Goal: Task Accomplishment & Management: Complete application form

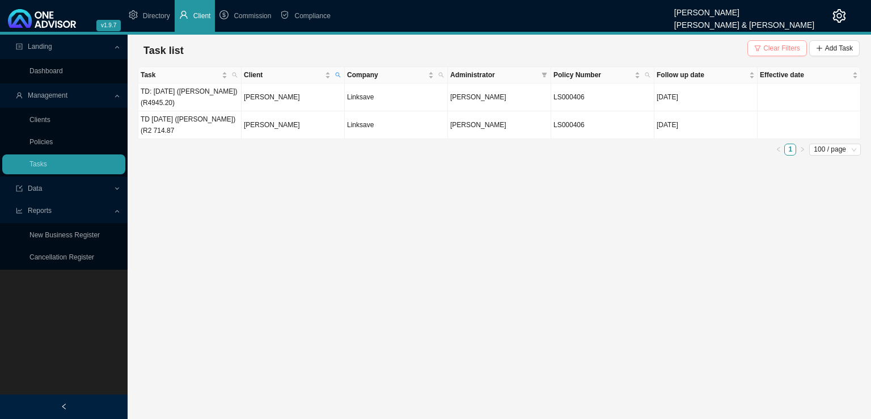
click at [786, 49] on span "Clear Filters" at bounding box center [781, 48] width 37 height 11
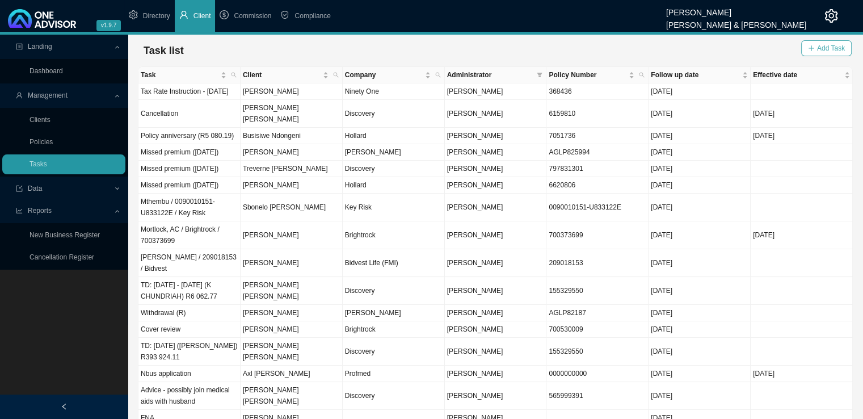
click at [821, 48] on span "Add Task" at bounding box center [831, 48] width 28 height 11
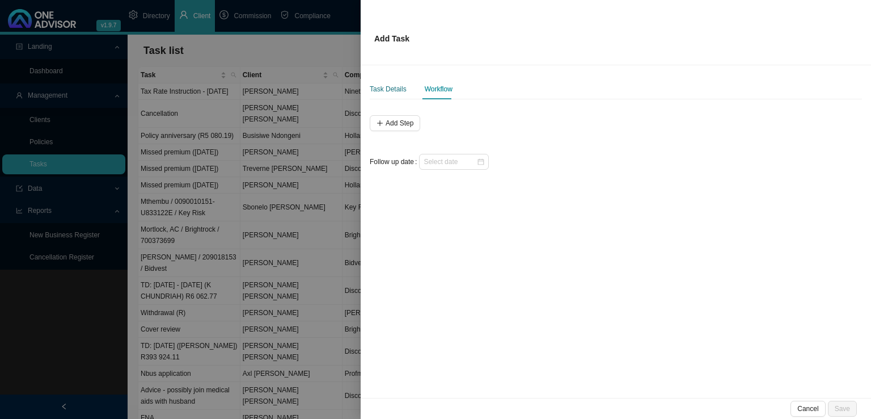
drag, startPoint x: 399, startPoint y: 91, endPoint x: 396, endPoint y: 103, distance: 12.4
click at [399, 91] on div "Task Details" at bounding box center [388, 88] width 37 height 11
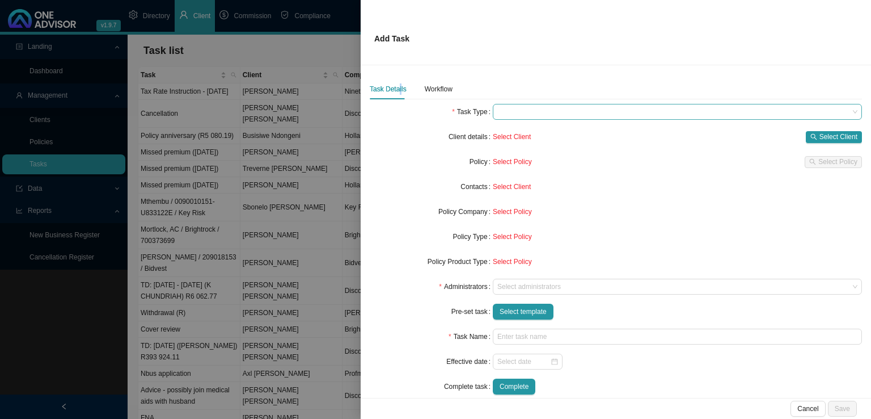
click at [547, 116] on span at bounding box center [677, 111] width 360 height 15
click at [545, 112] on span at bounding box center [677, 111] width 360 height 15
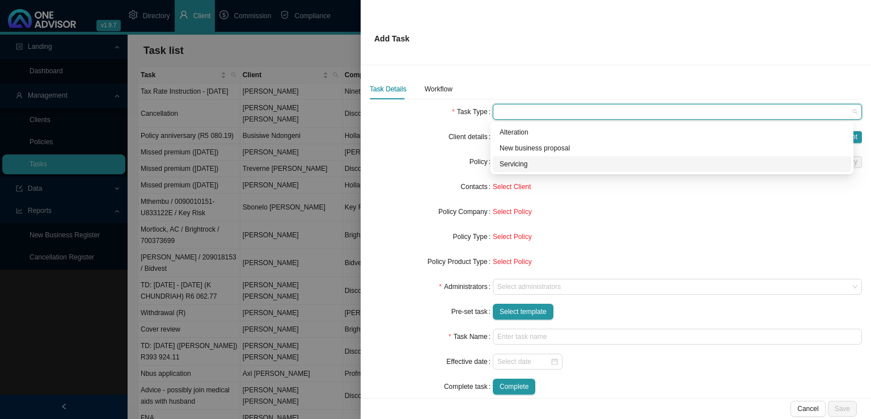
click at [526, 162] on div "Servicing" at bounding box center [672, 163] width 345 height 11
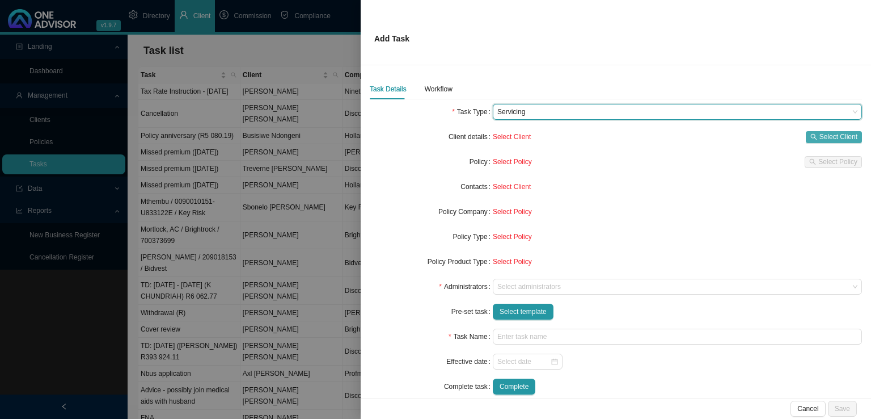
click at [841, 136] on span "Select Client" at bounding box center [839, 136] width 38 height 11
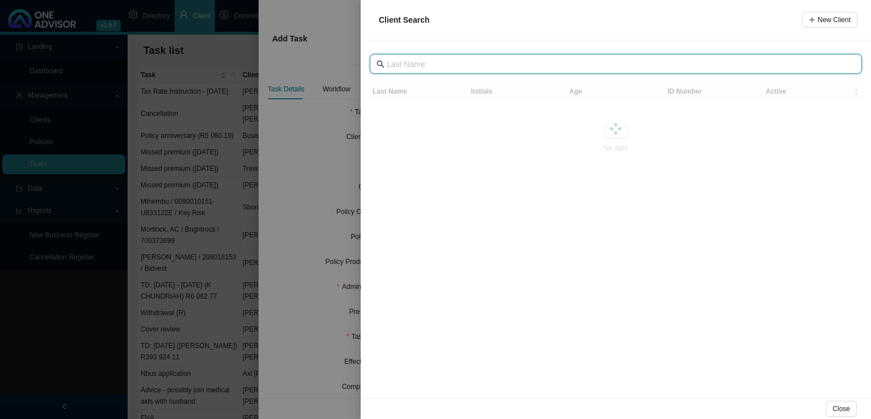
click at [474, 61] on input "text" at bounding box center [617, 64] width 461 height 12
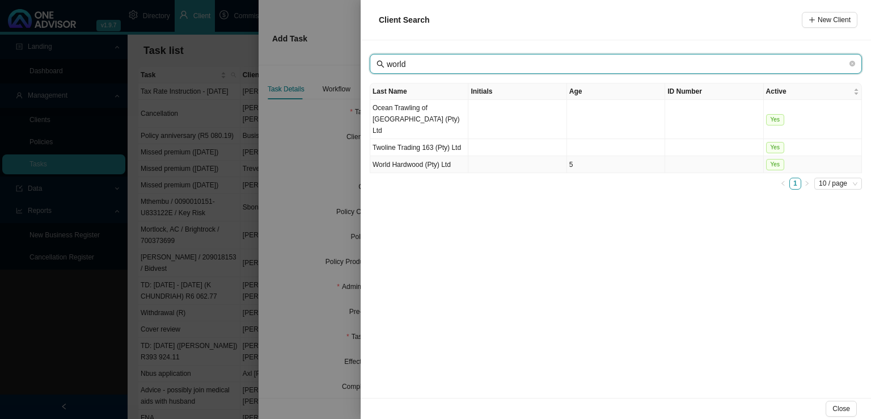
type input "world"
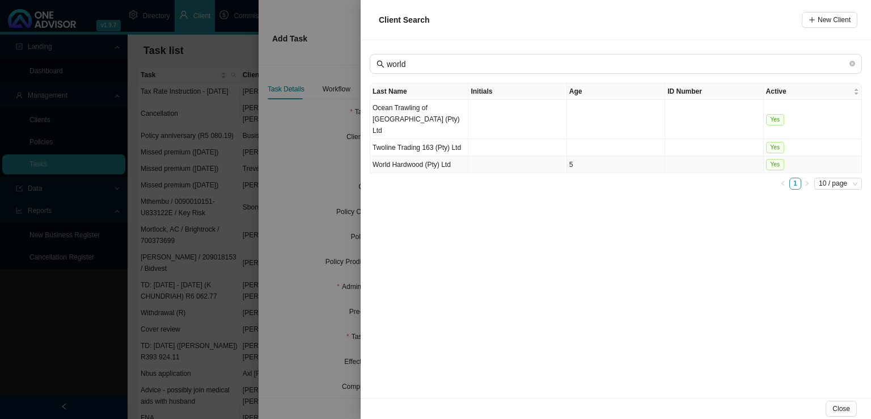
click at [437, 159] on td "World Hardwood (Pty) Ltd" at bounding box center [419, 164] width 98 height 17
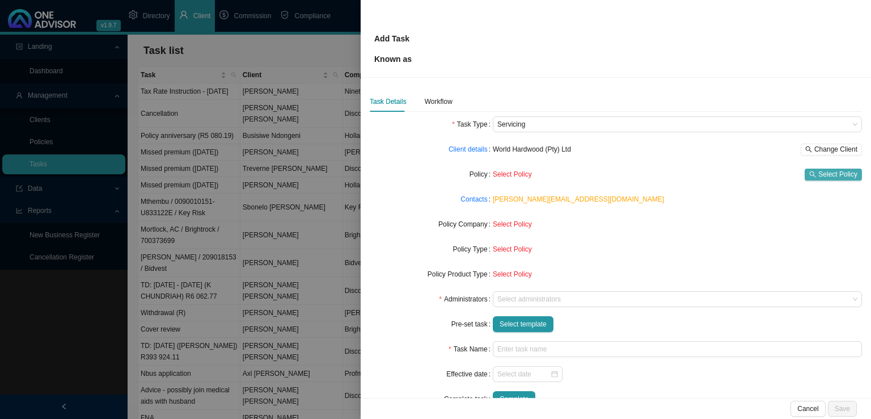
click at [822, 168] on span "Select Policy" at bounding box center [837, 173] width 39 height 11
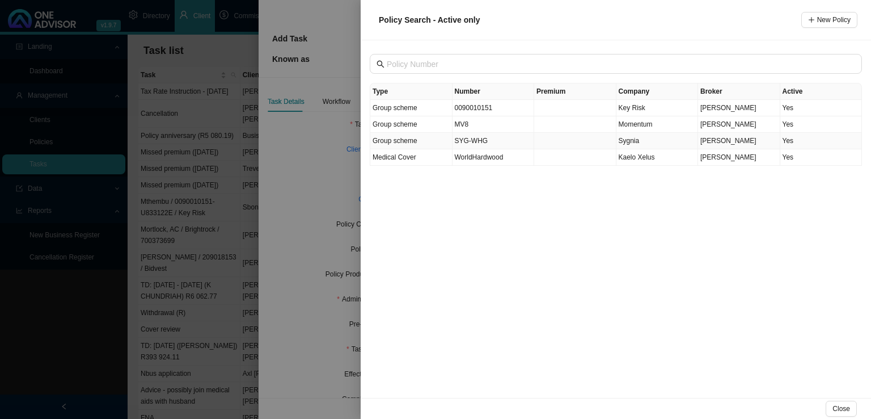
click at [485, 140] on td "SYG-WHG" at bounding box center [494, 141] width 82 height 16
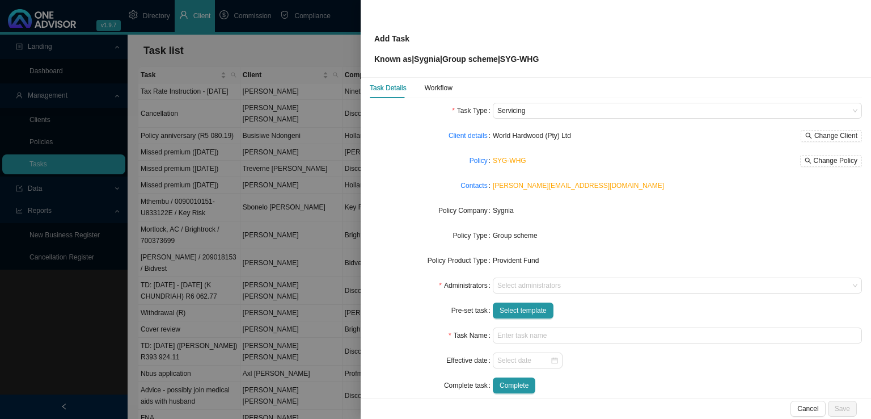
scroll to position [27, 0]
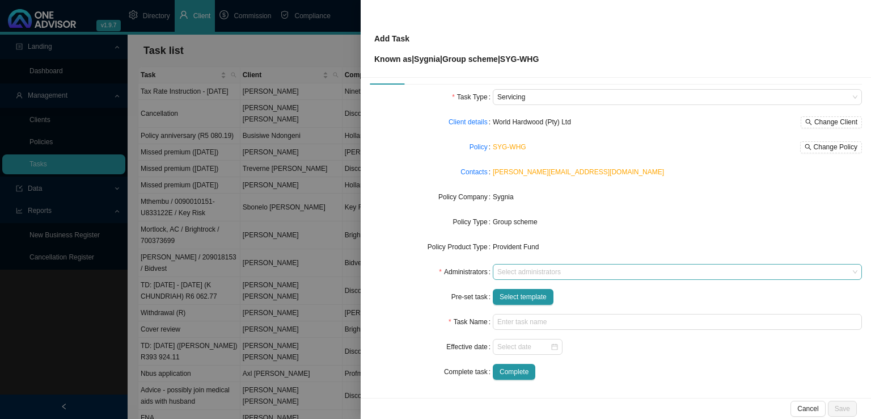
click at [532, 273] on div at bounding box center [672, 272] width 354 height 9
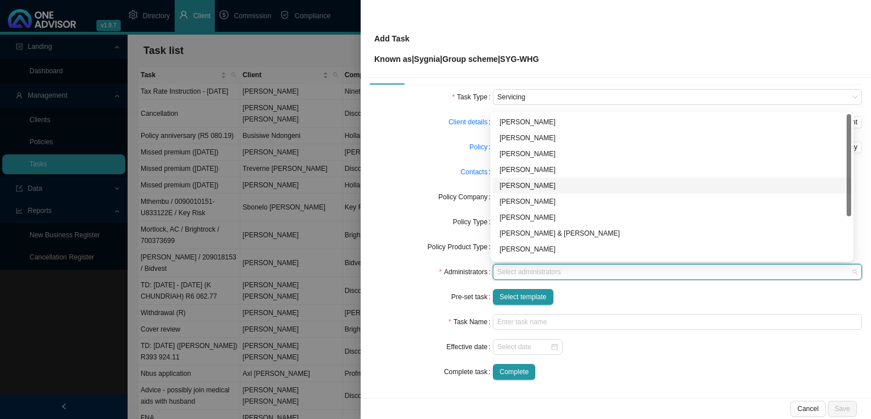
click at [538, 187] on div "[PERSON_NAME]" at bounding box center [672, 185] width 345 height 11
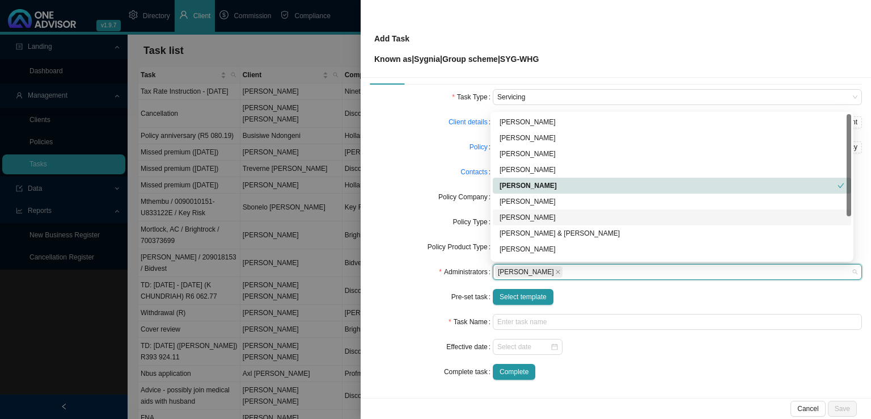
click at [413, 337] on form "Task Type Servicing Client details World Hardwood (Pty) Ltd Change Client Polic…" at bounding box center [616, 234] width 492 height 290
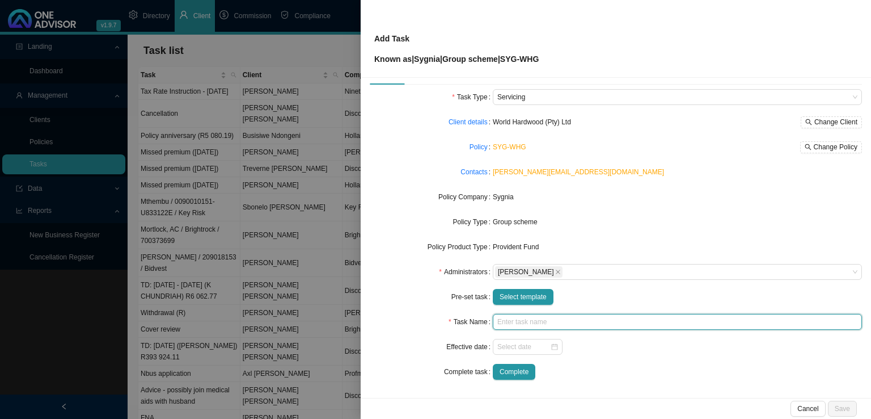
click at [526, 320] on input "text" at bounding box center [677, 322] width 369 height 16
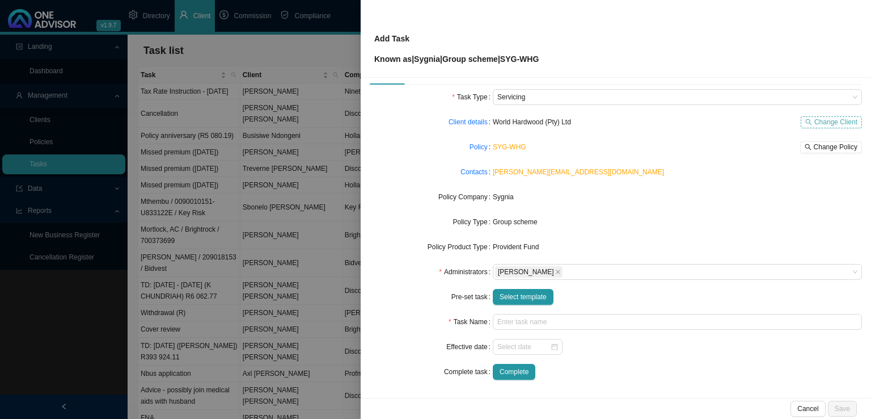
click at [842, 119] on span "Change Client" at bounding box center [835, 121] width 43 height 11
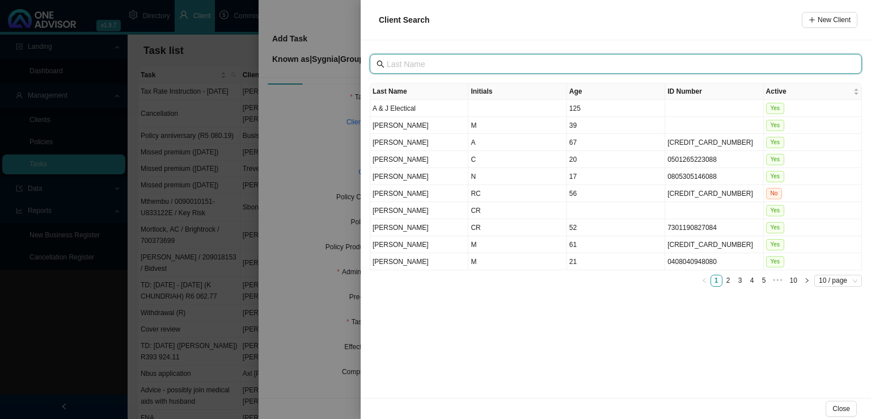
click at [423, 64] on input "text" at bounding box center [617, 64] width 461 height 12
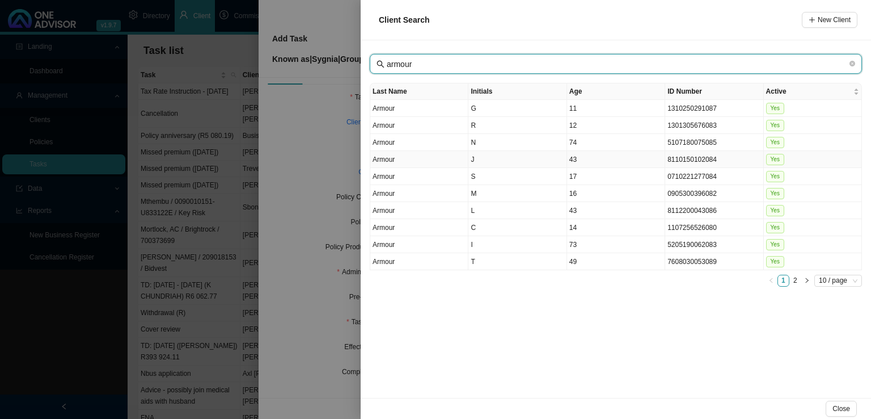
type input "armour"
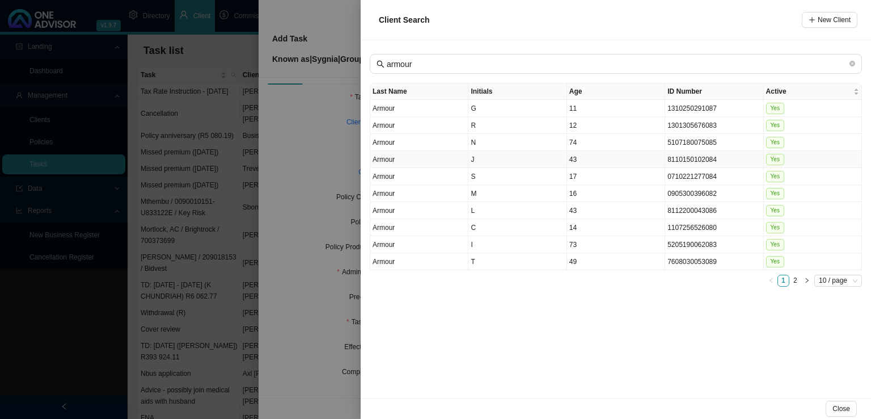
click at [502, 164] on td "J" at bounding box center [517, 159] width 98 height 17
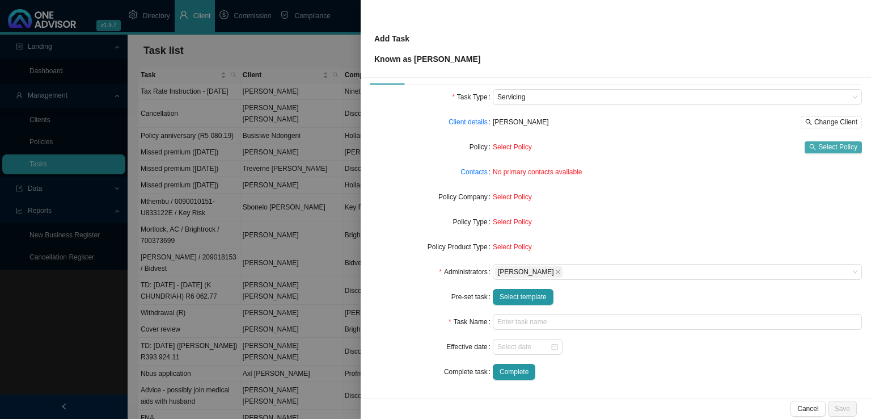
click at [834, 146] on span "Select Policy" at bounding box center [837, 146] width 39 height 11
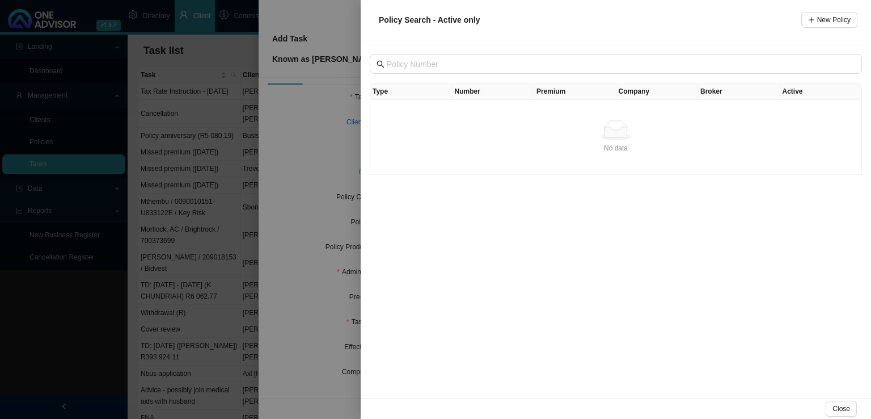
click at [483, 100] on td "No data No data" at bounding box center [616, 137] width 492 height 75
click at [553, 98] on th "Premium" at bounding box center [575, 91] width 82 height 16
click at [835, 14] on button "New Policy" at bounding box center [829, 20] width 56 height 16
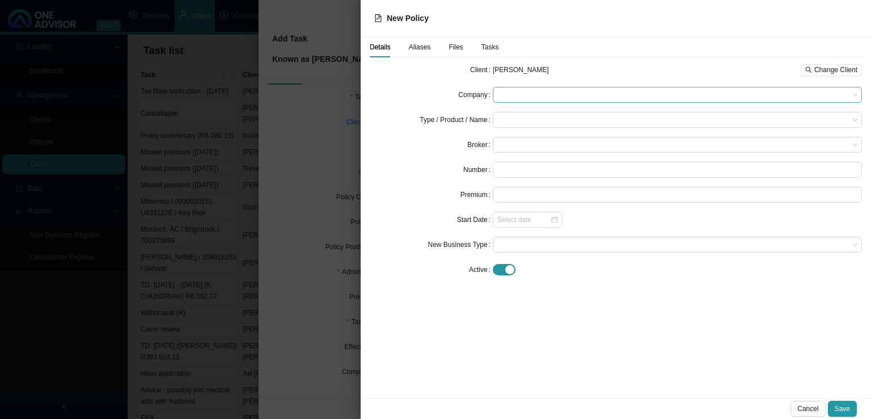
click at [508, 98] on span at bounding box center [677, 94] width 360 height 15
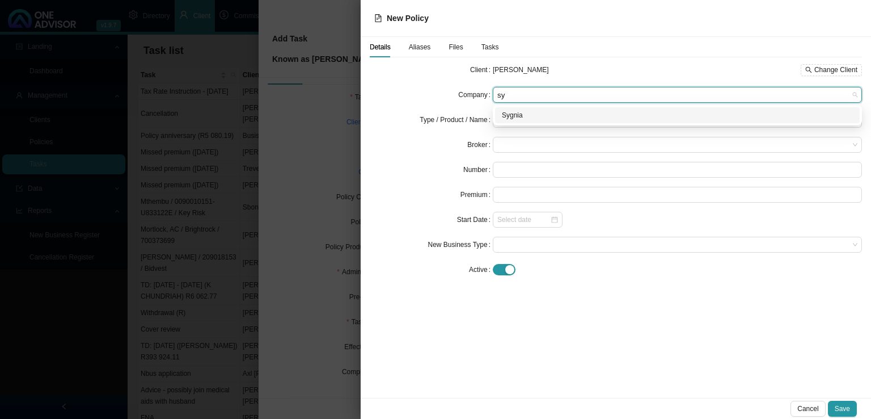
type input "syg"
click at [576, 119] on div "Sygnia" at bounding box center [677, 114] width 351 height 11
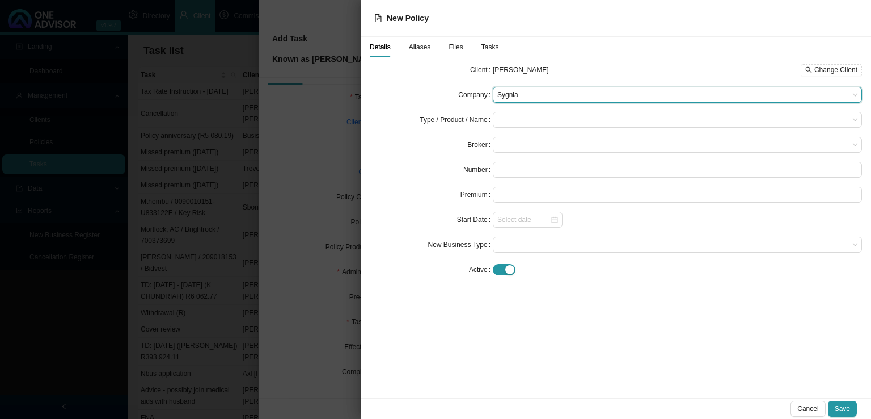
click at [514, 129] on form "Client [PERSON_NAME] Change Client Company Sygnia Sygnia Type / Product / Name …" at bounding box center [616, 170] width 492 height 216
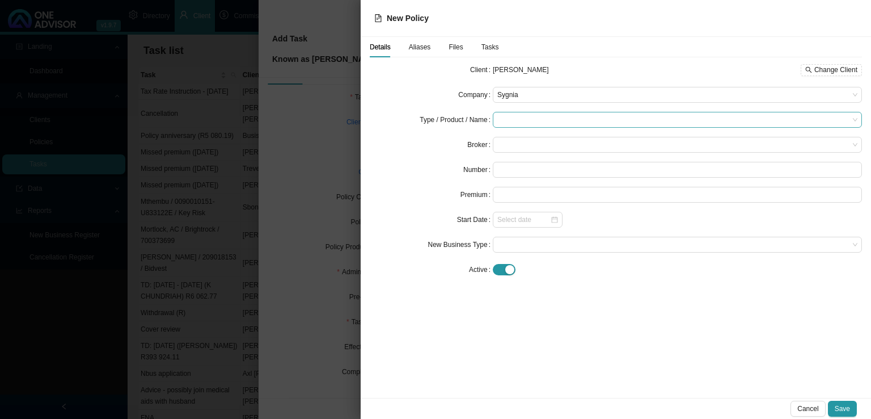
click at [521, 121] on input "search" at bounding box center [673, 119] width 352 height 15
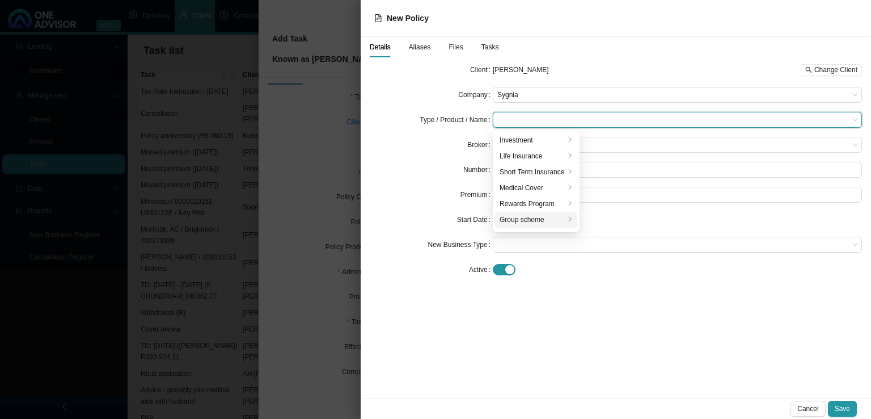
click at [542, 217] on div "Group scheme" at bounding box center [532, 219] width 65 height 11
click at [567, 99] on span "Sygnia" at bounding box center [677, 94] width 360 height 15
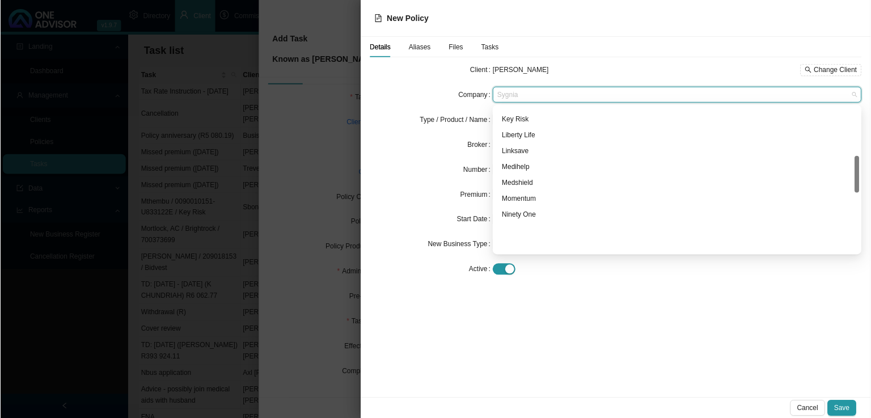
scroll to position [193, 0]
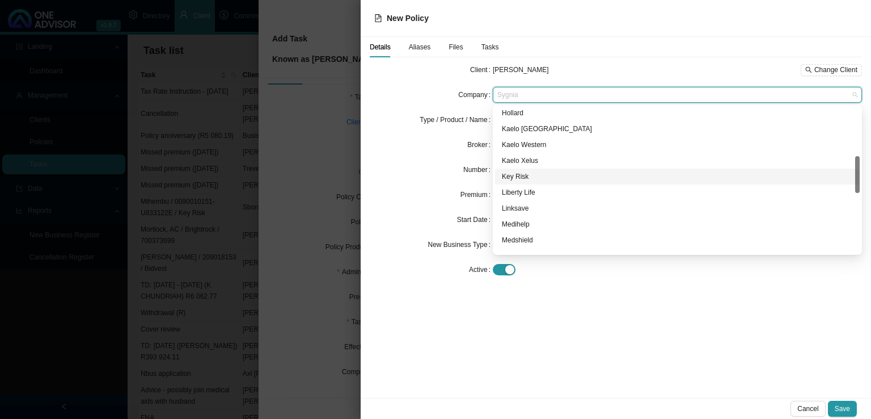
click at [538, 174] on div "Key Risk" at bounding box center [677, 176] width 351 height 11
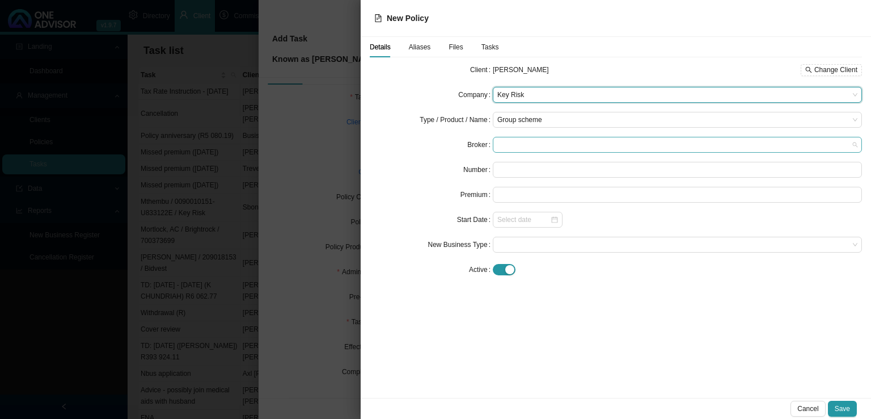
click at [506, 146] on span at bounding box center [677, 144] width 360 height 15
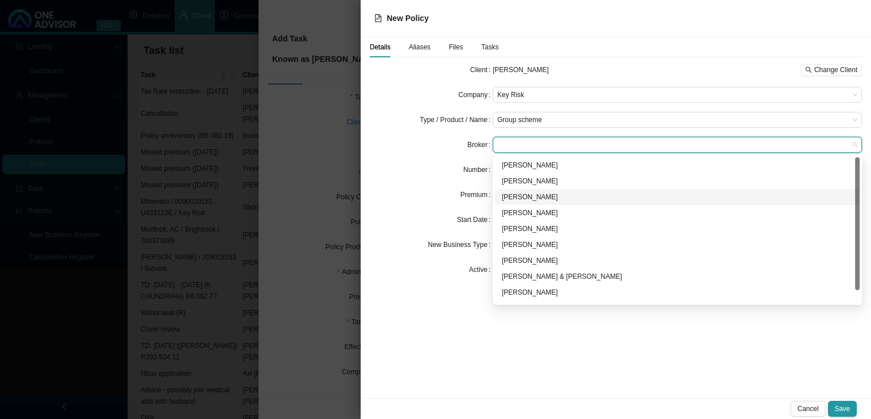
click at [554, 196] on div "[PERSON_NAME]" at bounding box center [677, 196] width 351 height 11
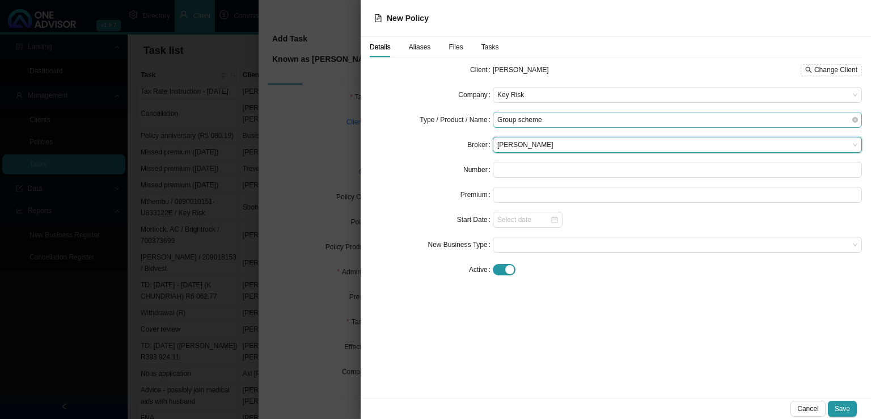
click at [571, 122] on span "Group scheme" at bounding box center [677, 119] width 360 height 15
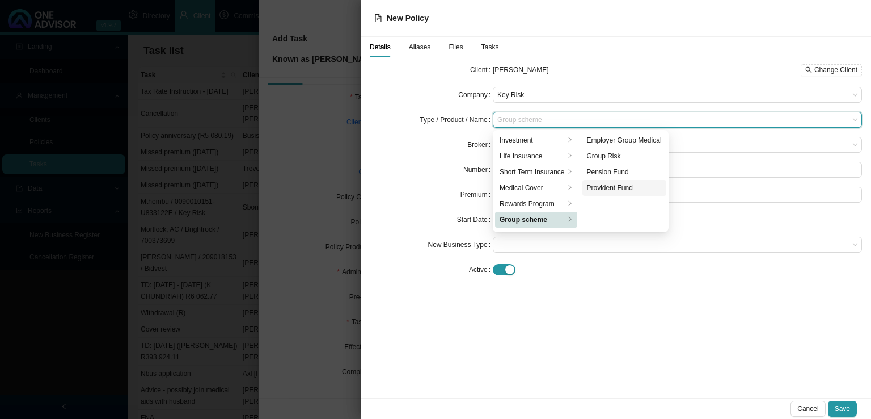
click at [615, 191] on div "Provident Fund" at bounding box center [624, 187] width 75 height 11
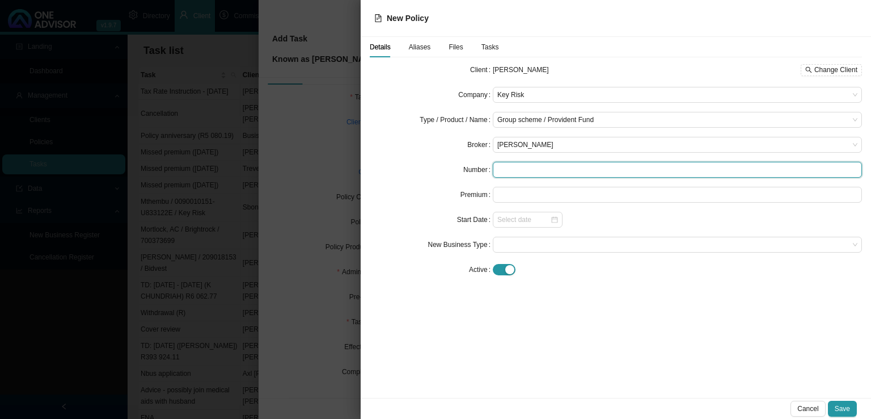
click at [538, 167] on input "text" at bounding box center [677, 170] width 369 height 16
click at [567, 121] on span "Group scheme / Provident Fund" at bounding box center [677, 119] width 360 height 15
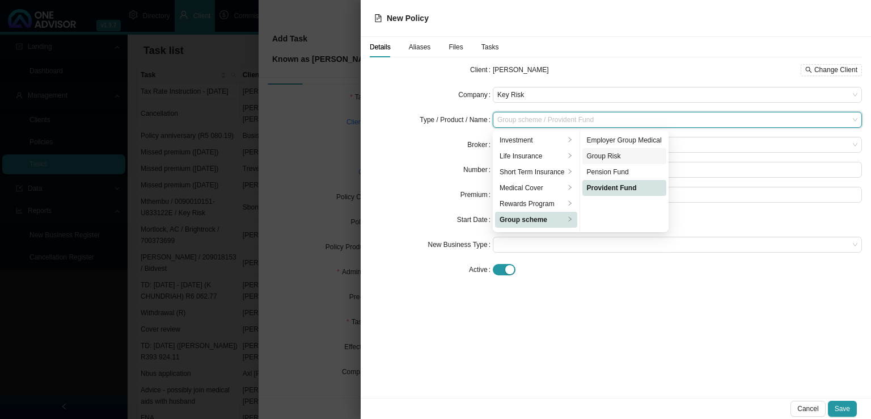
click at [606, 150] on div "Group Risk" at bounding box center [624, 155] width 75 height 11
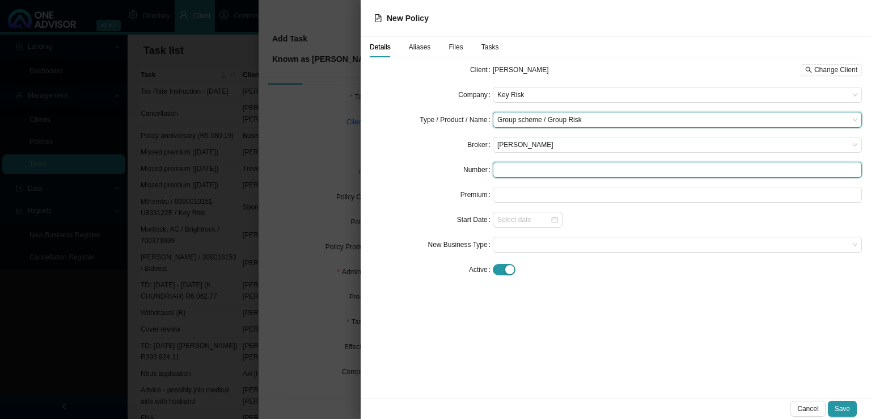
click at [531, 167] on input "text" at bounding box center [677, 170] width 369 height 16
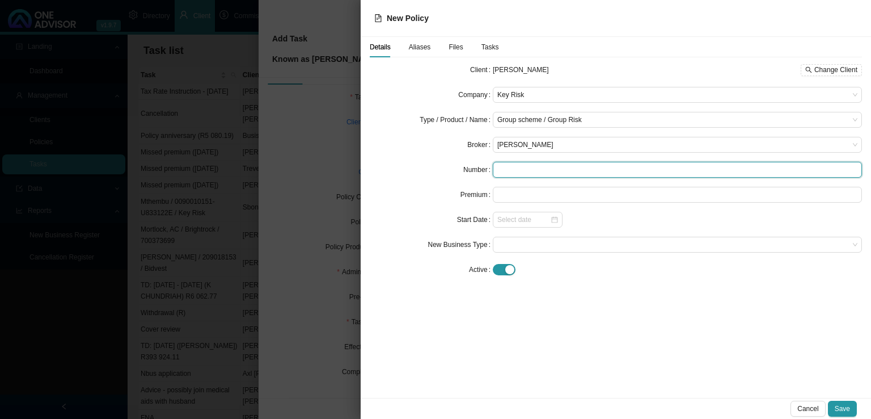
click at [546, 173] on input "text" at bounding box center [677, 170] width 369 height 16
type input "0090010151/"
click at [550, 170] on input "0090010151/" at bounding box center [677, 170] width 369 height 16
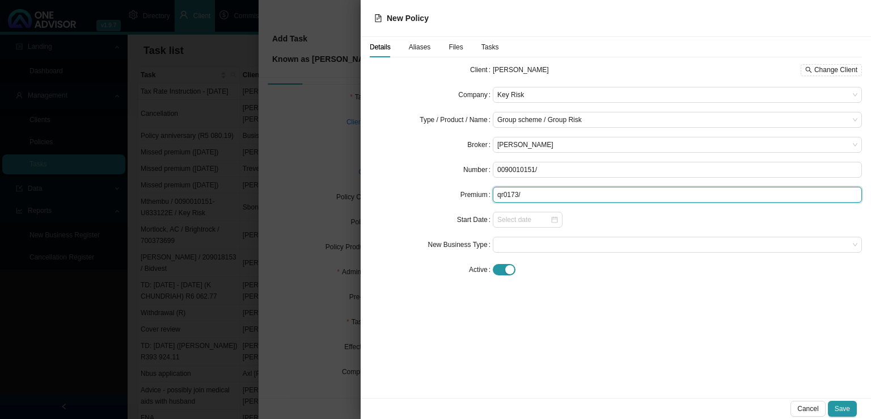
type input "qr0173/"
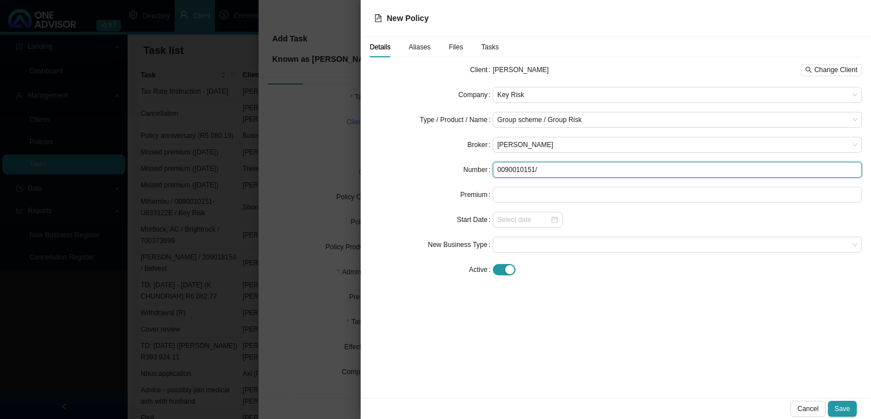
click at [554, 167] on input "0090010151/" at bounding box center [677, 170] width 369 height 16
click at [537, 172] on input "0090010151/147524" at bounding box center [677, 170] width 369 height 16
click at [547, 169] on input "0090010151/QR147524" at bounding box center [677, 170] width 369 height 16
type input "0090010151/QR0173/147524"
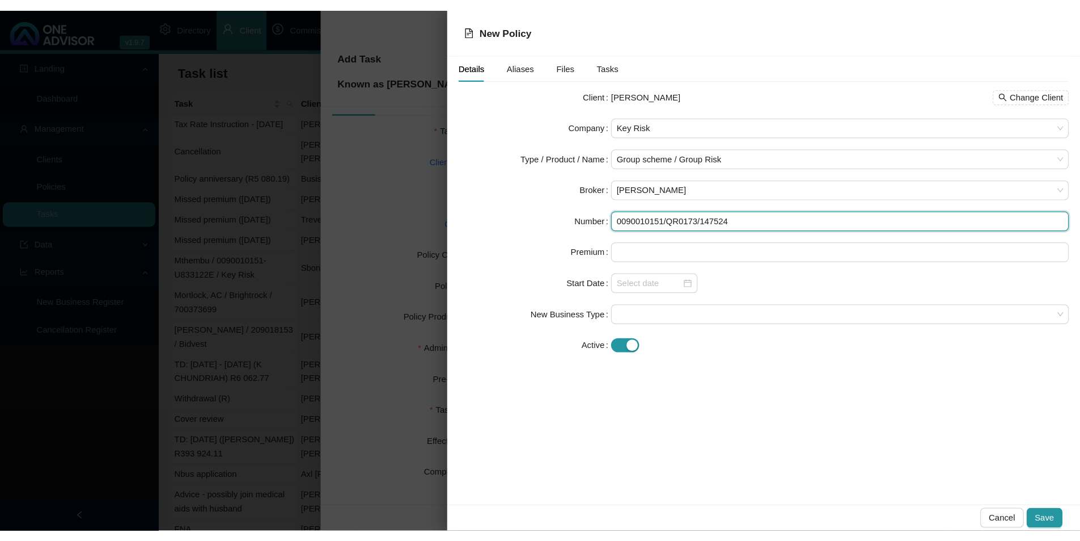
scroll to position [0, 0]
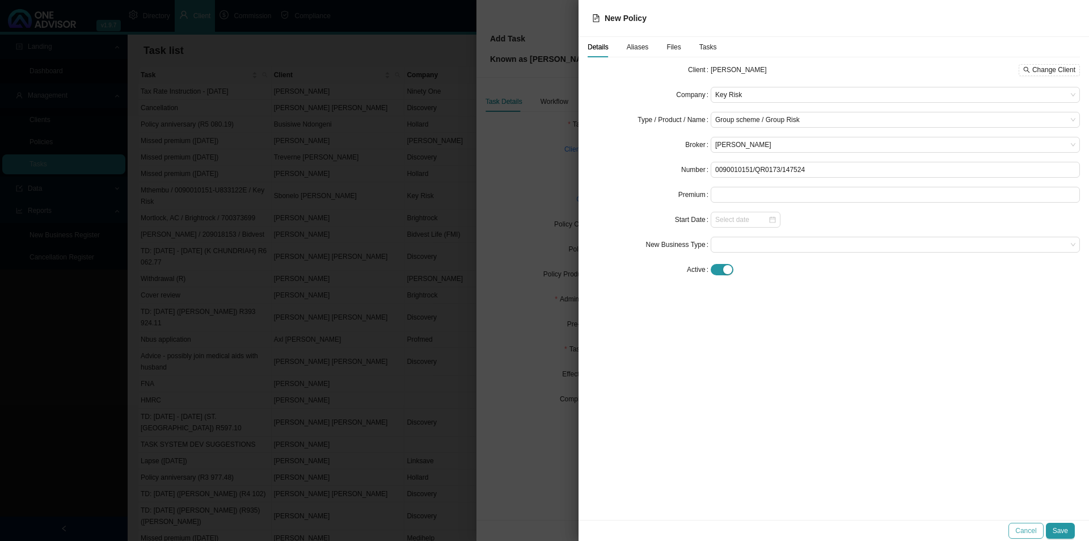
click at [871, 418] on span "Cancel" at bounding box center [1025, 530] width 21 height 11
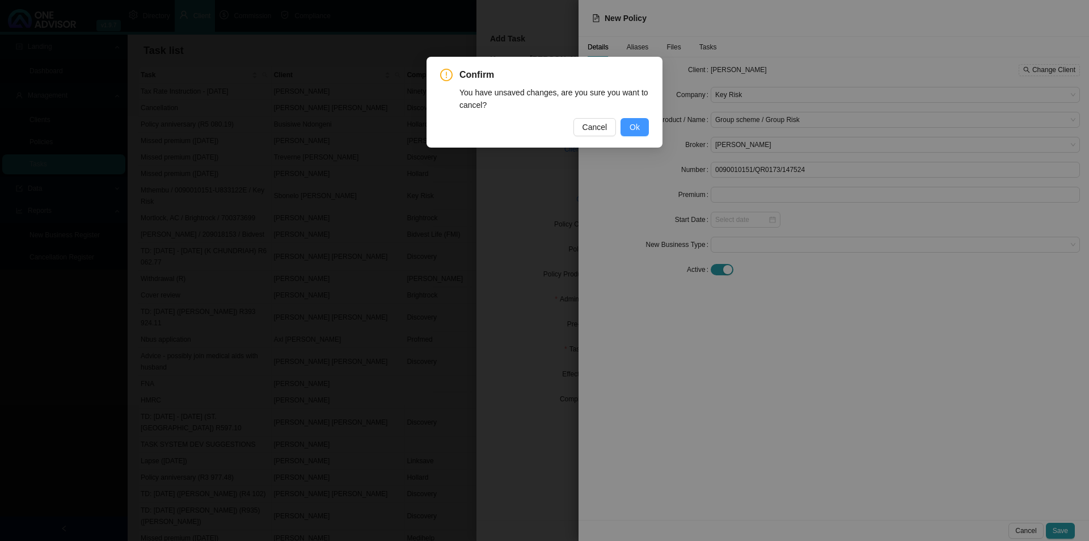
click at [636, 130] on span "Ok" at bounding box center [635, 127] width 10 height 12
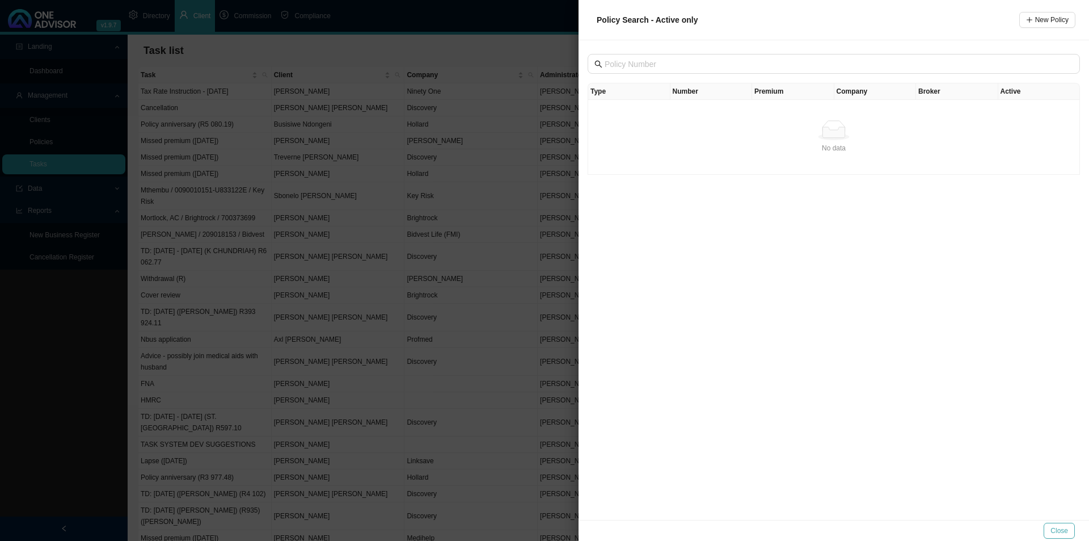
click at [871, 418] on button "Close" at bounding box center [1059, 530] width 31 height 16
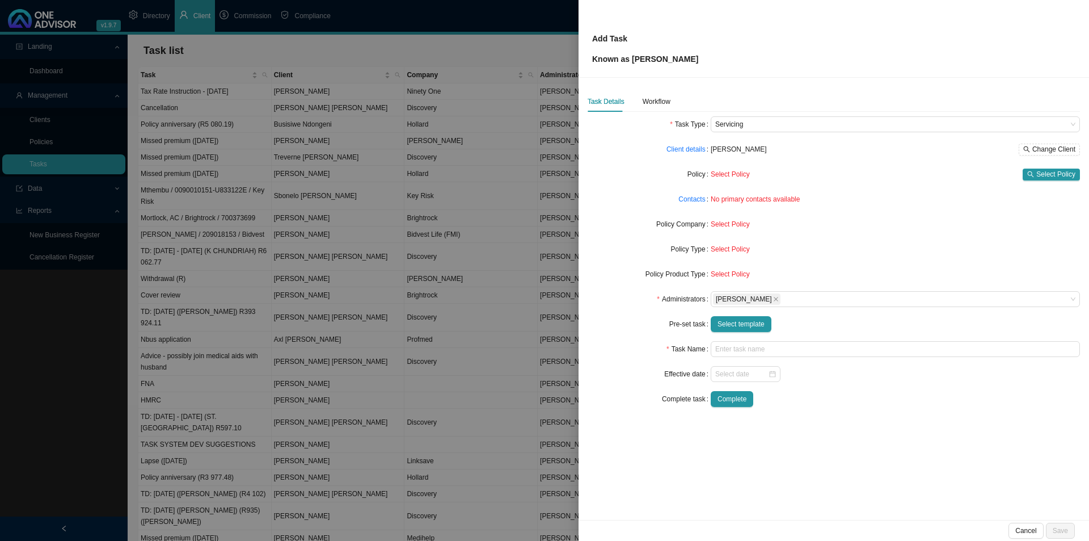
click at [871, 418] on div "Cancel Save" at bounding box center [834, 530] width 510 height 21
click at [871, 418] on span "Cancel" at bounding box center [1025, 530] width 21 height 11
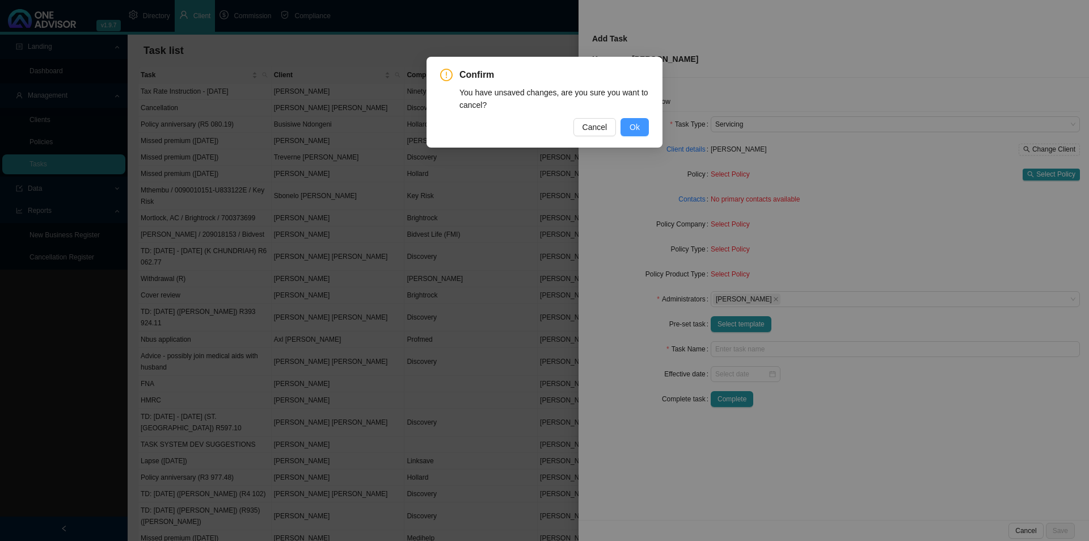
click at [641, 128] on button "Ok" at bounding box center [634, 127] width 28 height 18
